Goal: Information Seeking & Learning: Learn about a topic

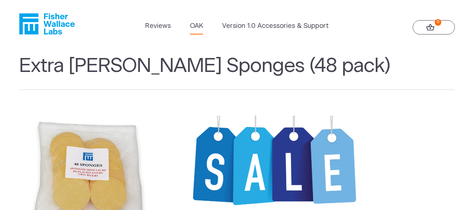
click at [196, 27] on link "OAK" at bounding box center [196, 26] width 13 height 10
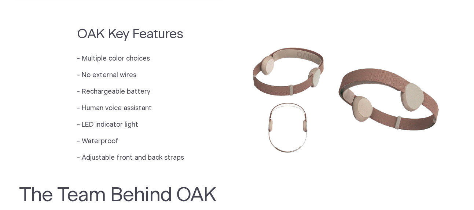
scroll to position [623, 0]
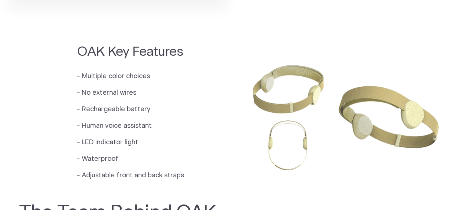
click at [267, 111] on img at bounding box center [346, 115] width 218 height 145
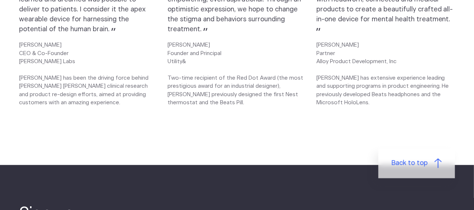
scroll to position [1099, 0]
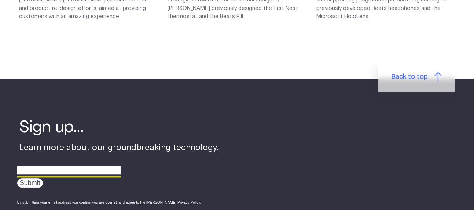
click at [48, 167] on input "email" at bounding box center [69, 170] width 104 height 11
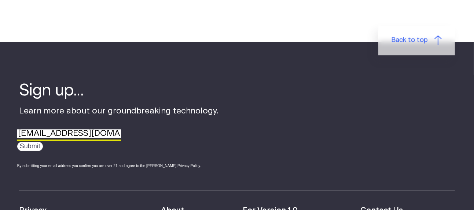
type input "kscot3@aol.com"
click at [24, 146] on input "Submit" at bounding box center [30, 145] width 26 height 9
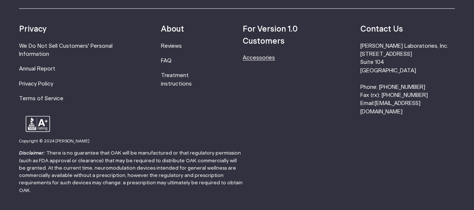
scroll to position [293, 0]
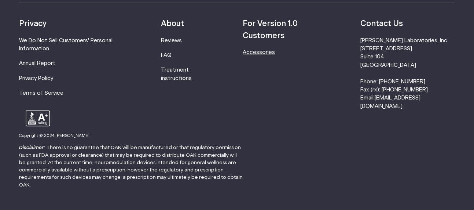
click at [272, 55] on link "Accessories" at bounding box center [259, 51] width 32 height 5
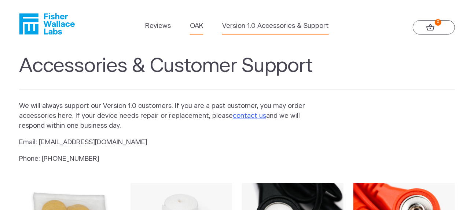
click at [195, 23] on link "OAK" at bounding box center [196, 26] width 13 height 10
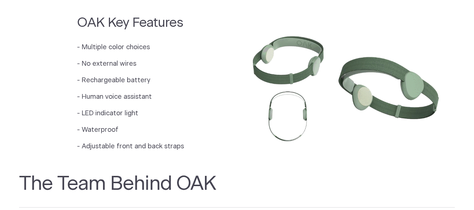
scroll to position [515, 0]
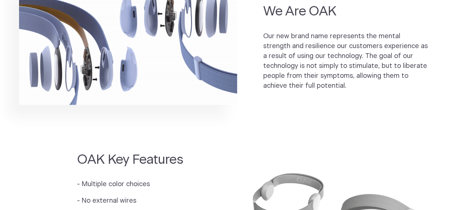
click at [317, 91] on div "We Are OAK Our new brand name represents the mental strength and resilience our…" at bounding box center [360, 54] width 192 height 154
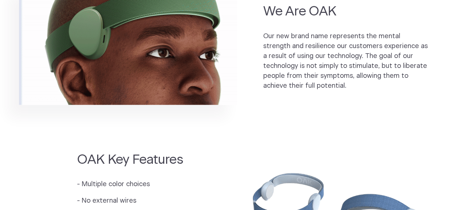
drag, startPoint x: 111, startPoint y: 203, endPoint x: 115, endPoint y: 192, distance: 11.0
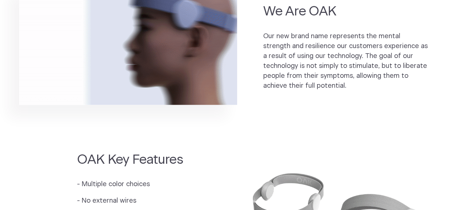
click at [112, 202] on p "- No external wires" at bounding box center [130, 201] width 107 height 10
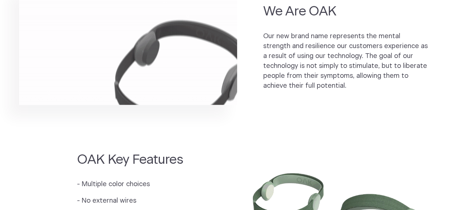
drag, startPoint x: 117, startPoint y: 177, endPoint x: 209, endPoint y: 149, distance: 96.6
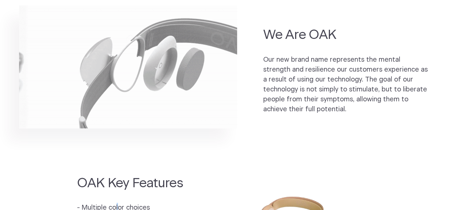
scroll to position [479, 0]
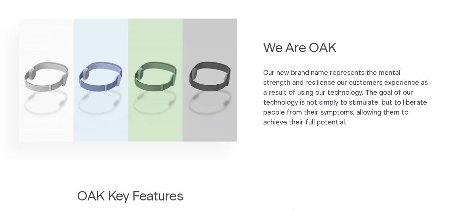
click at [180, 110] on img at bounding box center [128, 80] width 218 height 123
